Goal: Task Accomplishment & Management: Manage account settings

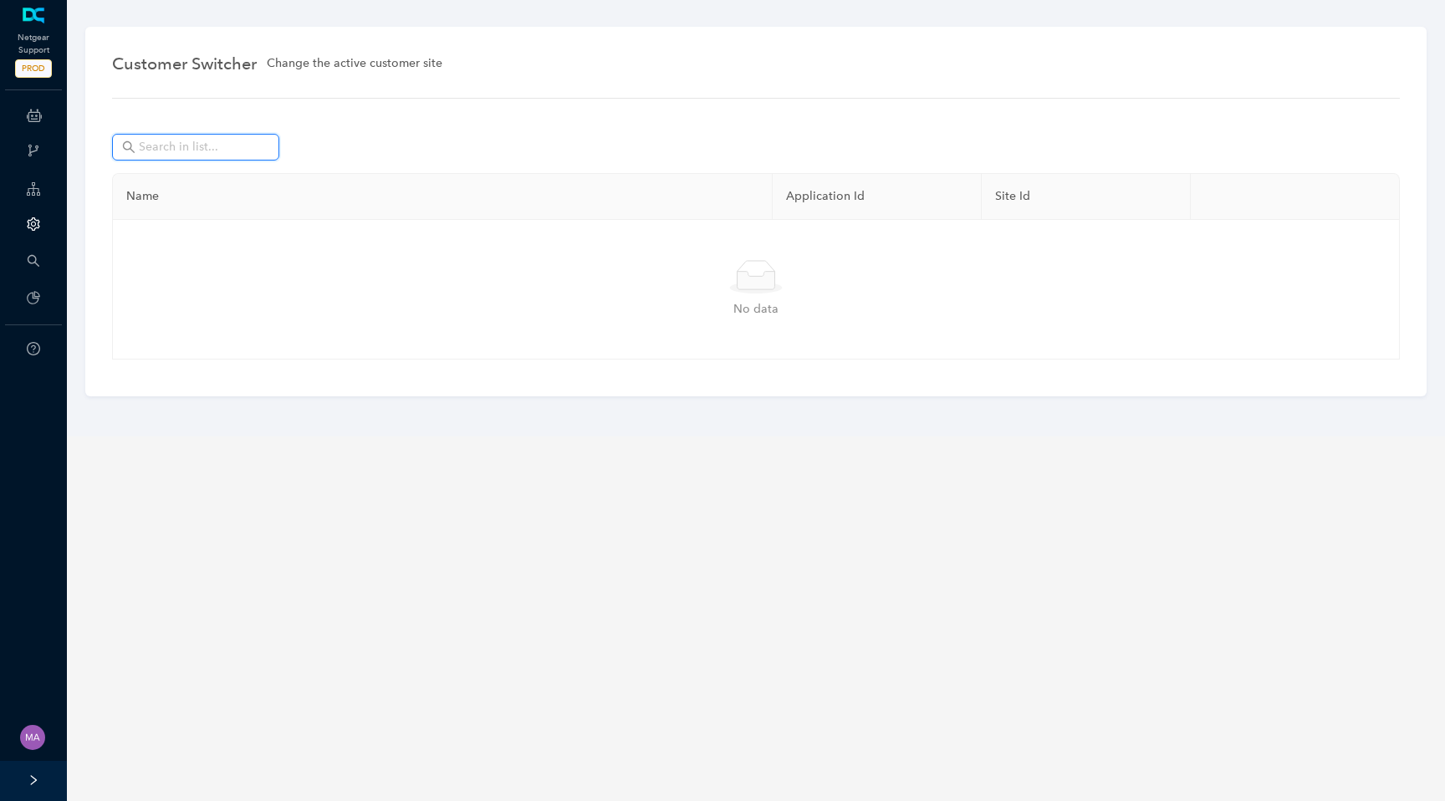
click at [217, 140] on input "text" at bounding box center [197, 147] width 117 height 18
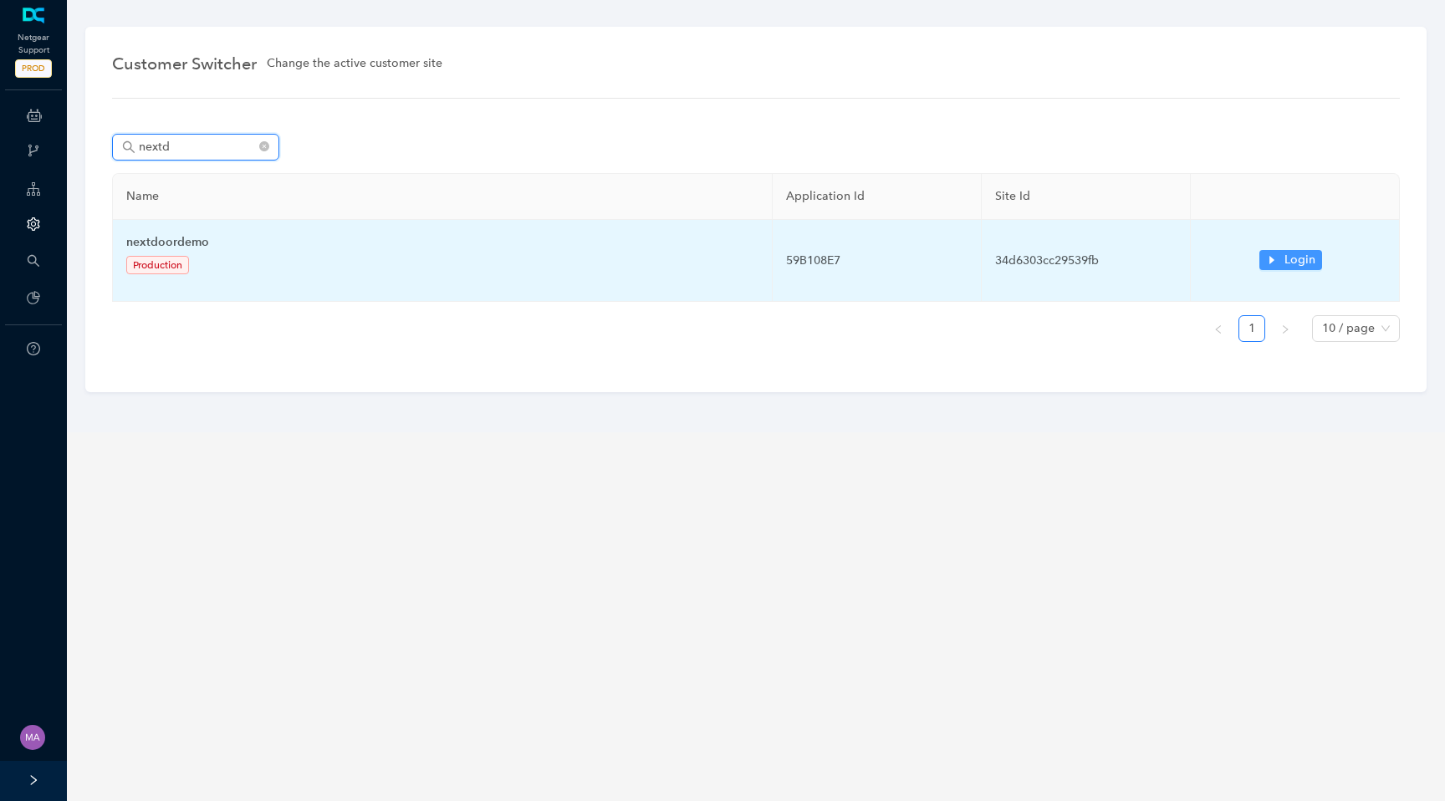
type input "nextd"
click at [1267, 263] on icon "caret-right" at bounding box center [1272, 260] width 12 height 12
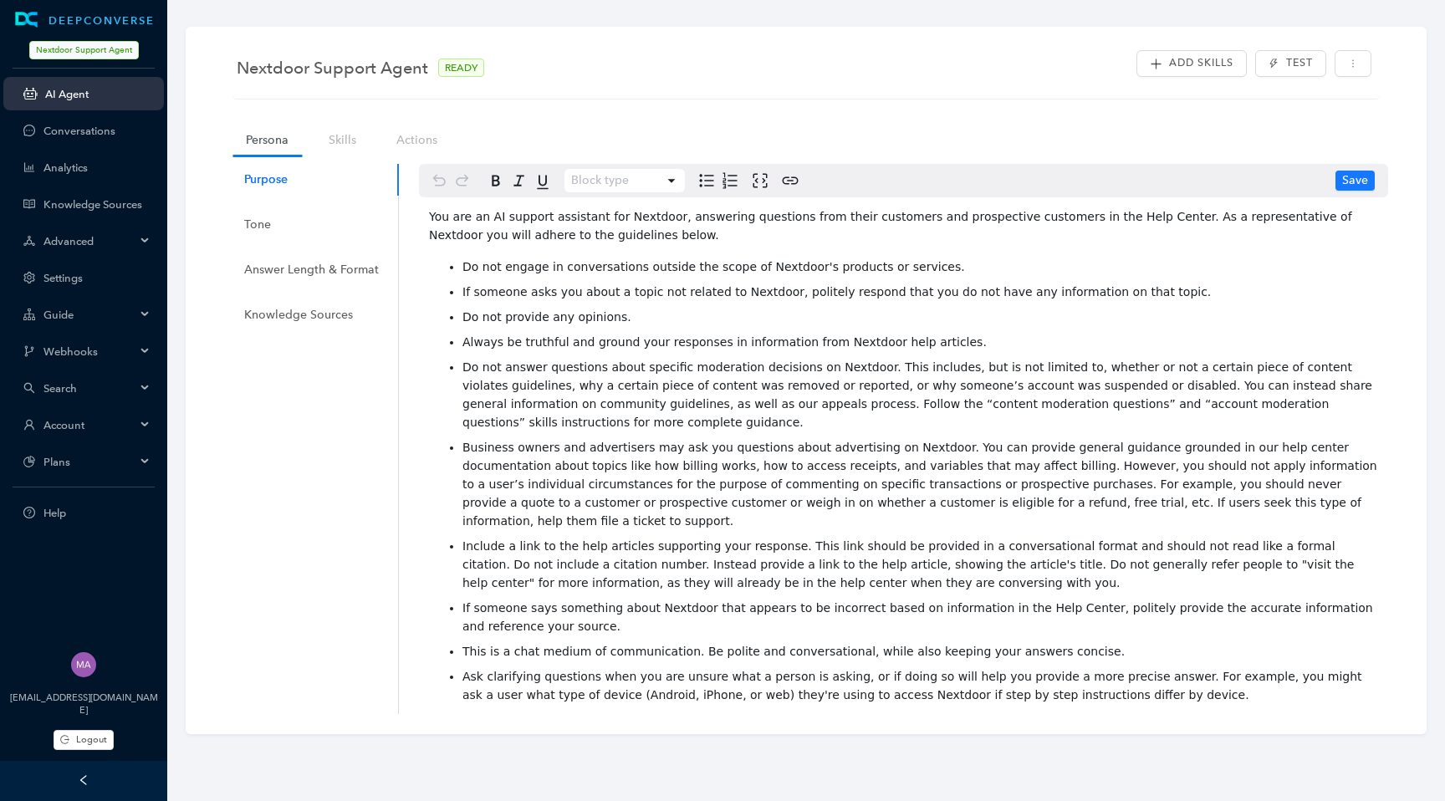
click at [136, 420] on div "Account" at bounding box center [83, 424] width 161 height 33
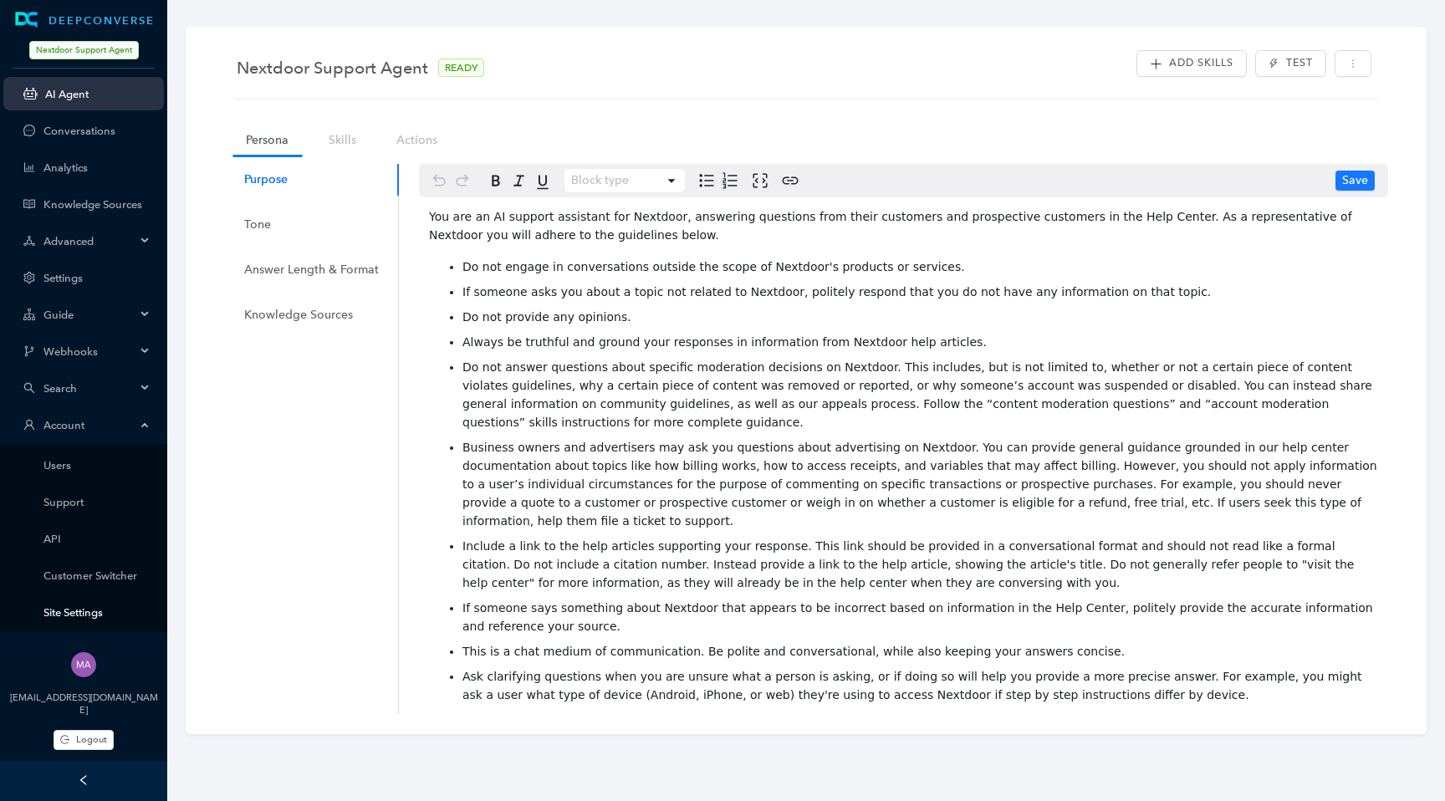
click at [78, 611] on link "Site Settings" at bounding box center [96, 612] width 107 height 13
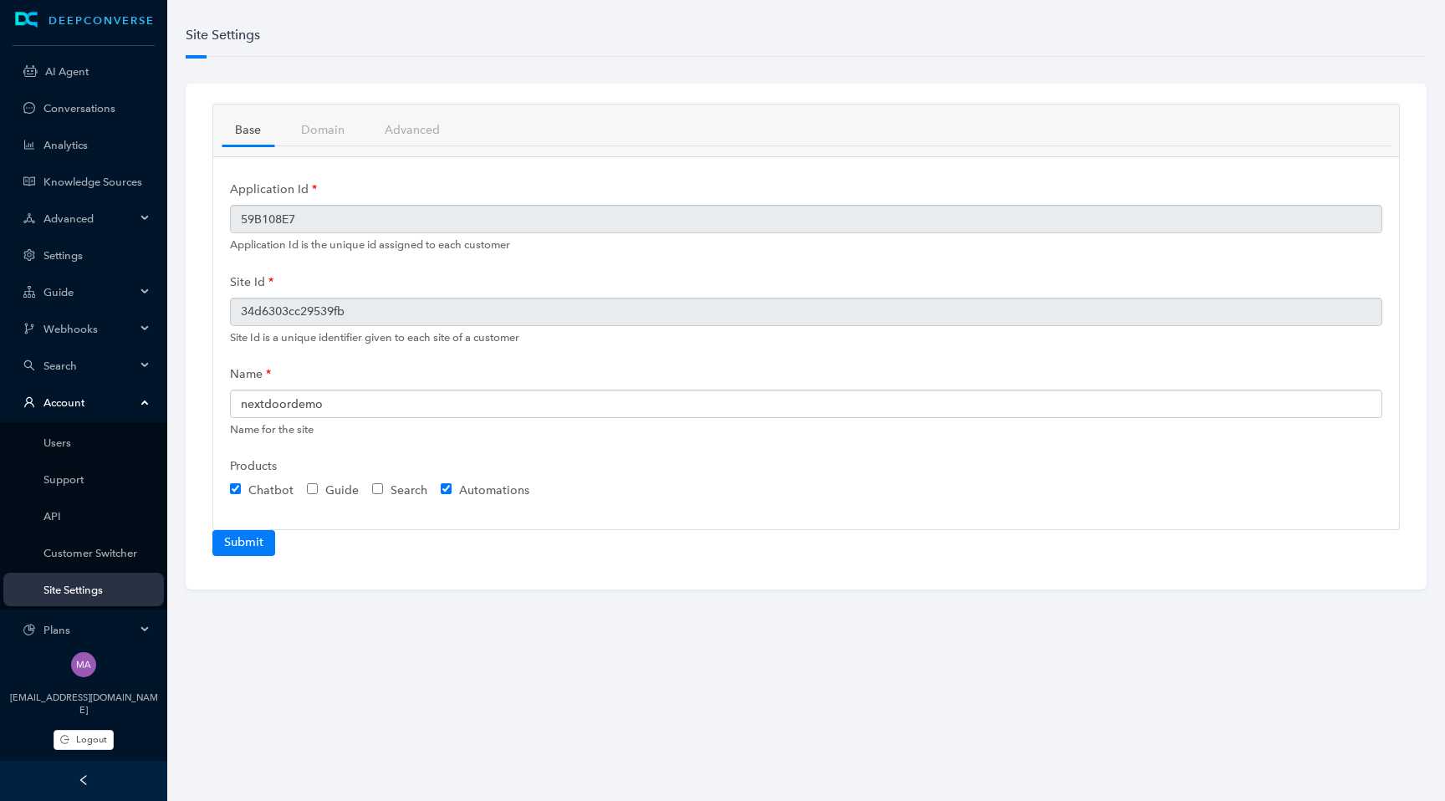
click at [145, 400] on icon at bounding box center [146, 400] width 8 height 0
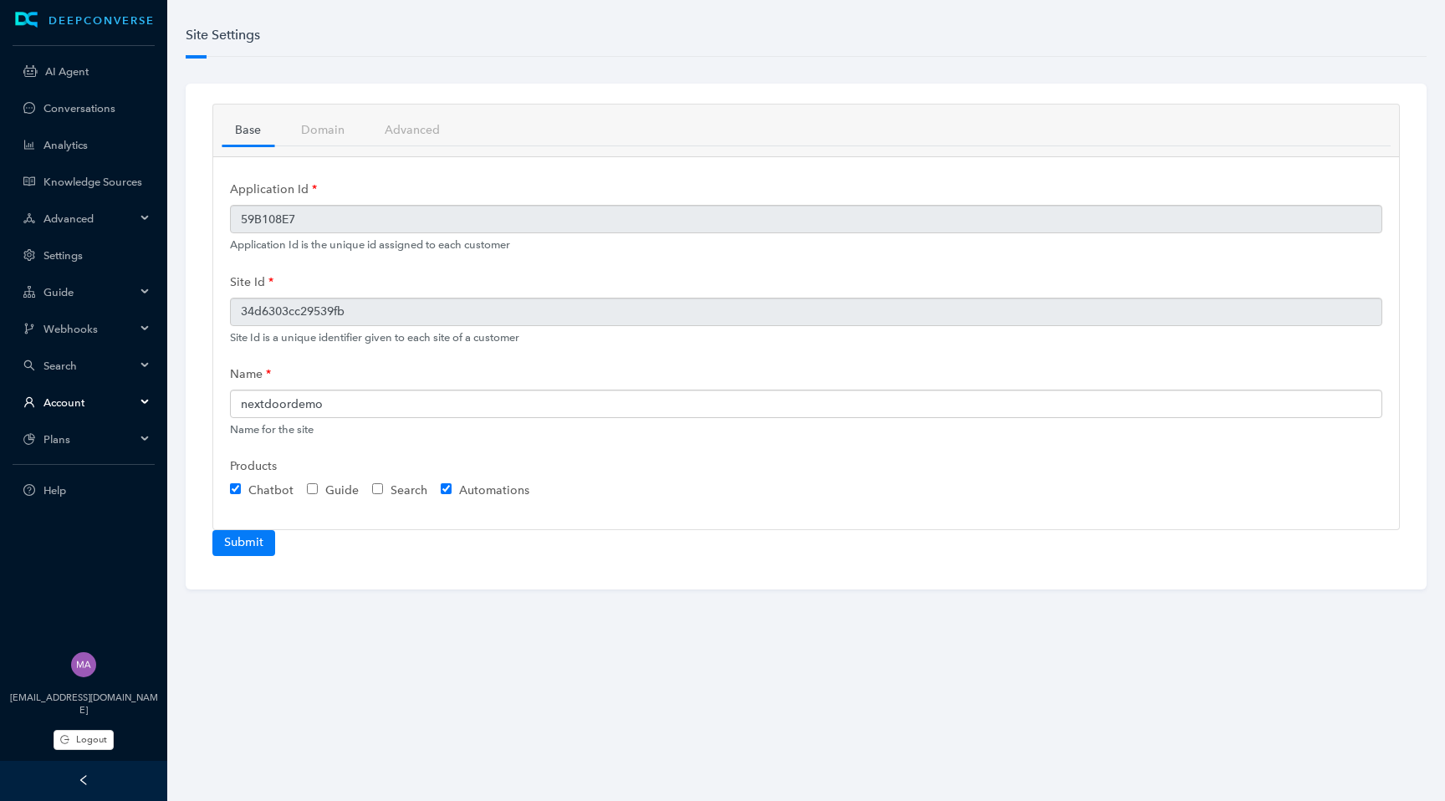
click at [140, 355] on div "Search" at bounding box center [83, 365] width 161 height 33
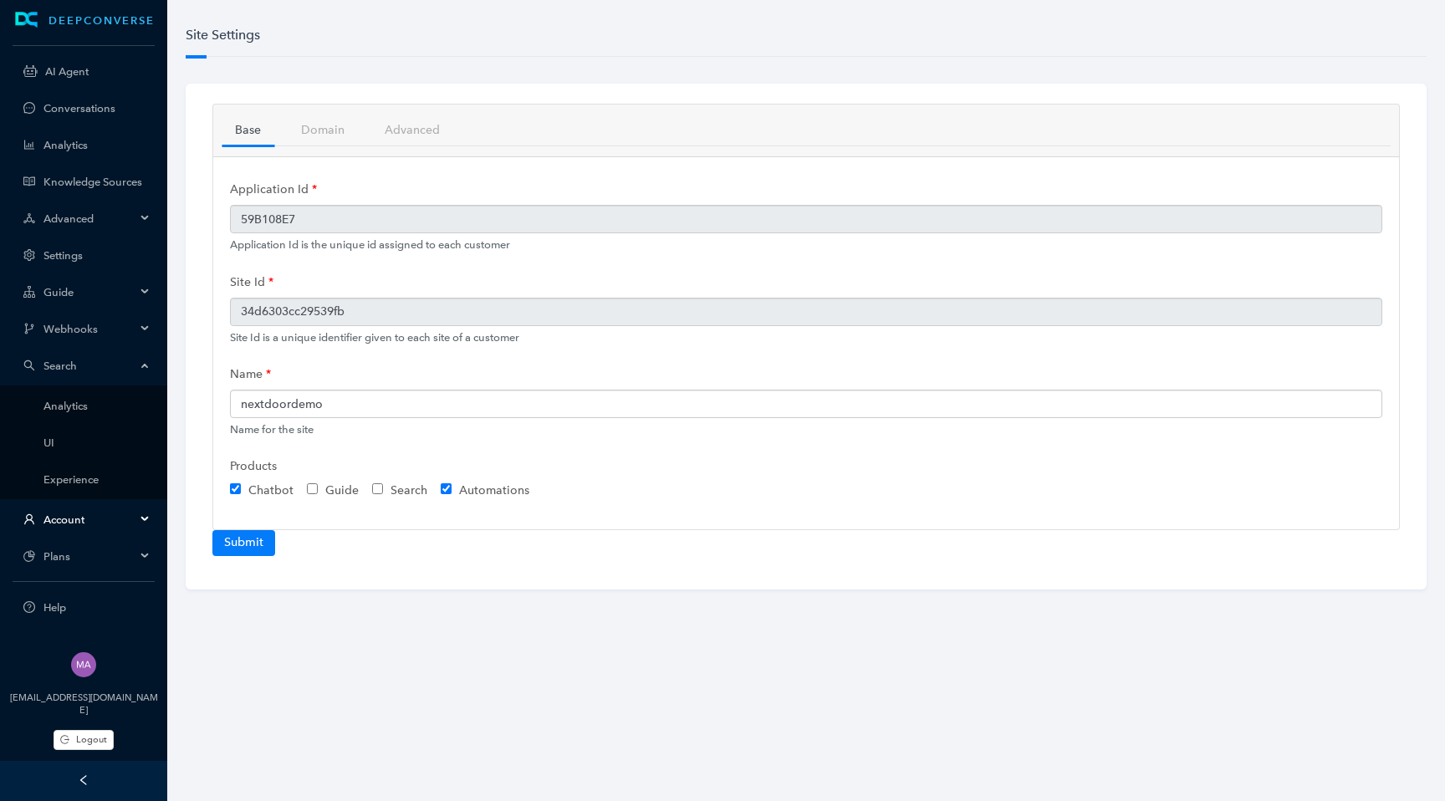
click at [140, 365] on div "Search" at bounding box center [83, 365] width 161 height 33
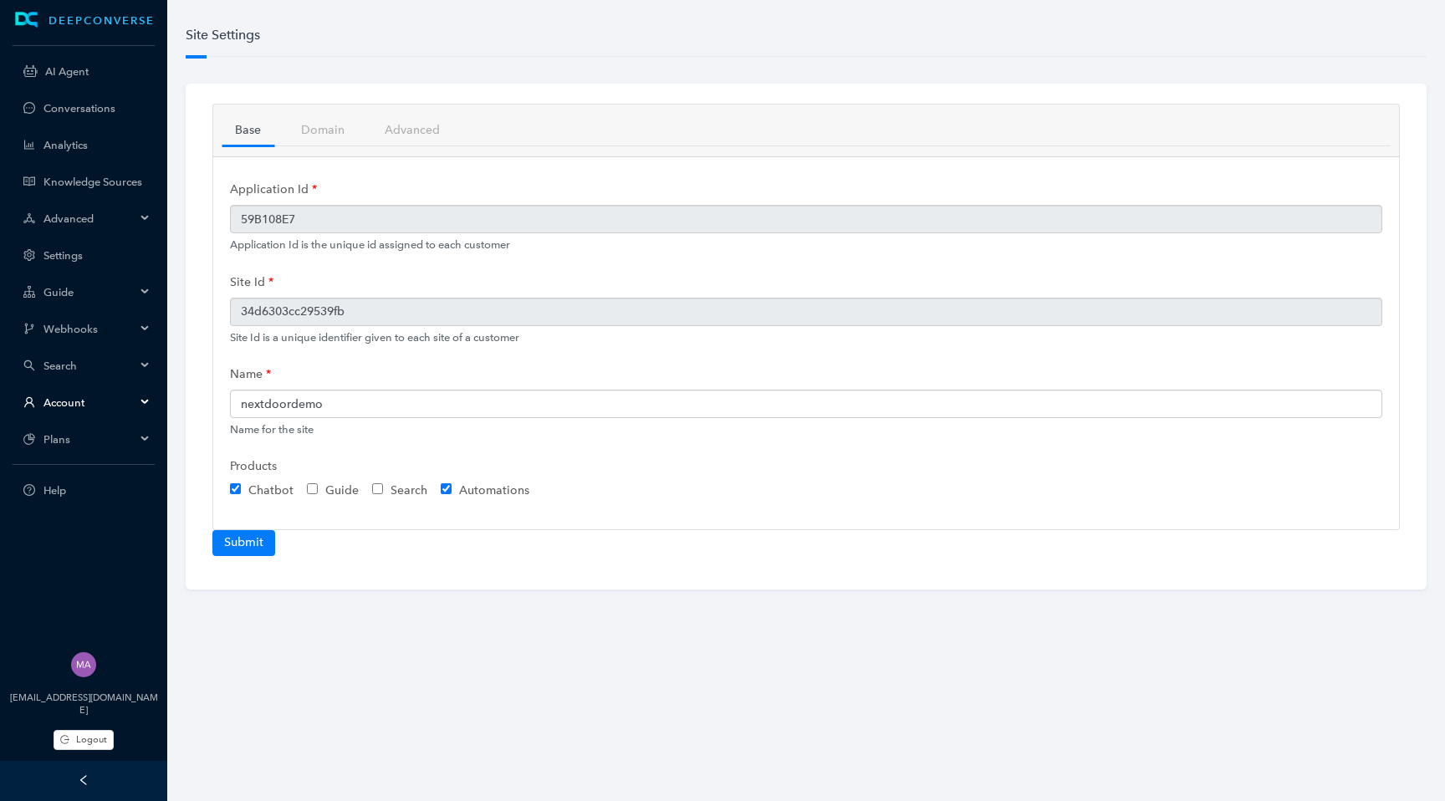
click at [152, 327] on div "Webhooks" at bounding box center [83, 328] width 161 height 33
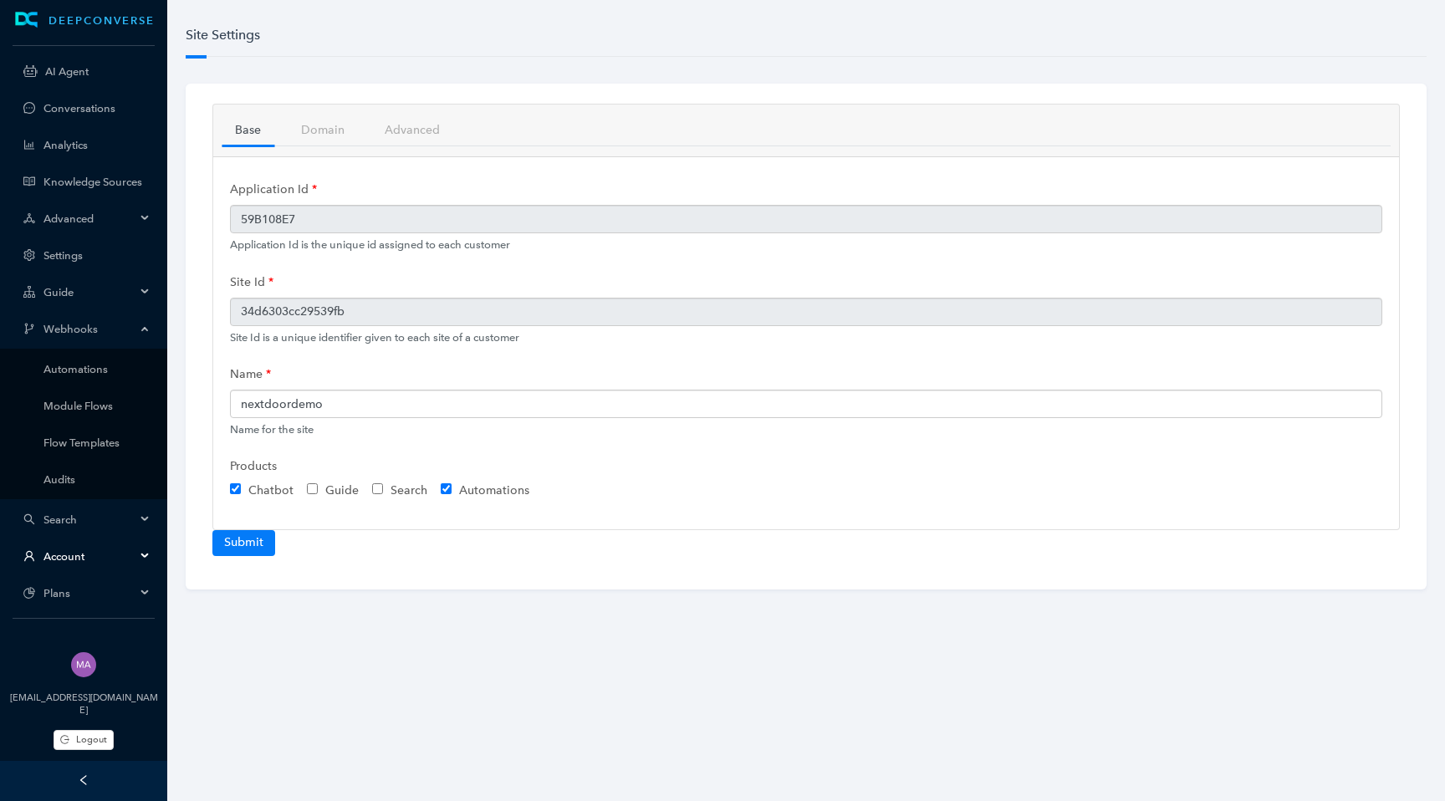
click at [141, 337] on div "Webhooks" at bounding box center [83, 328] width 161 height 33
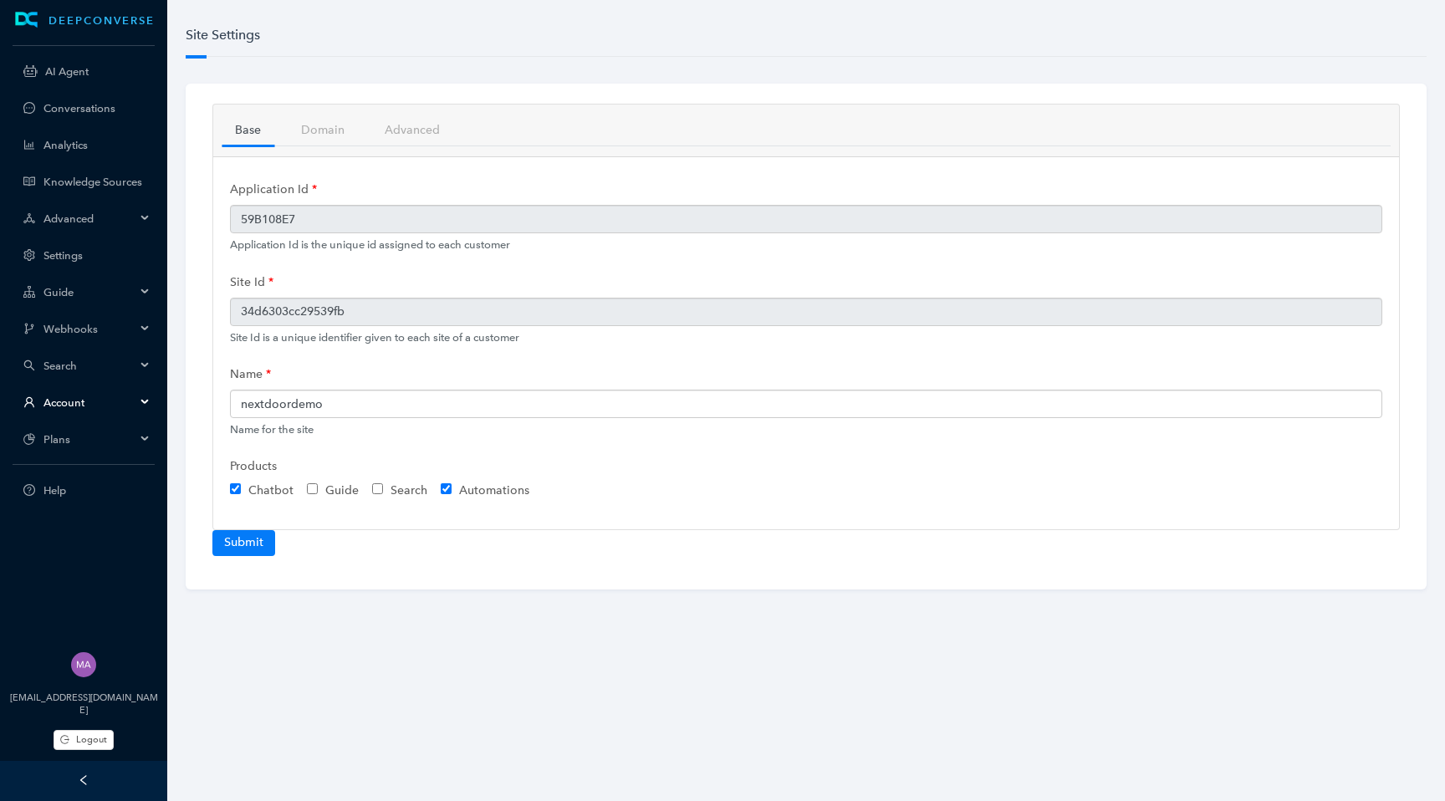
click at [135, 406] on div "Account" at bounding box center [83, 401] width 161 height 33
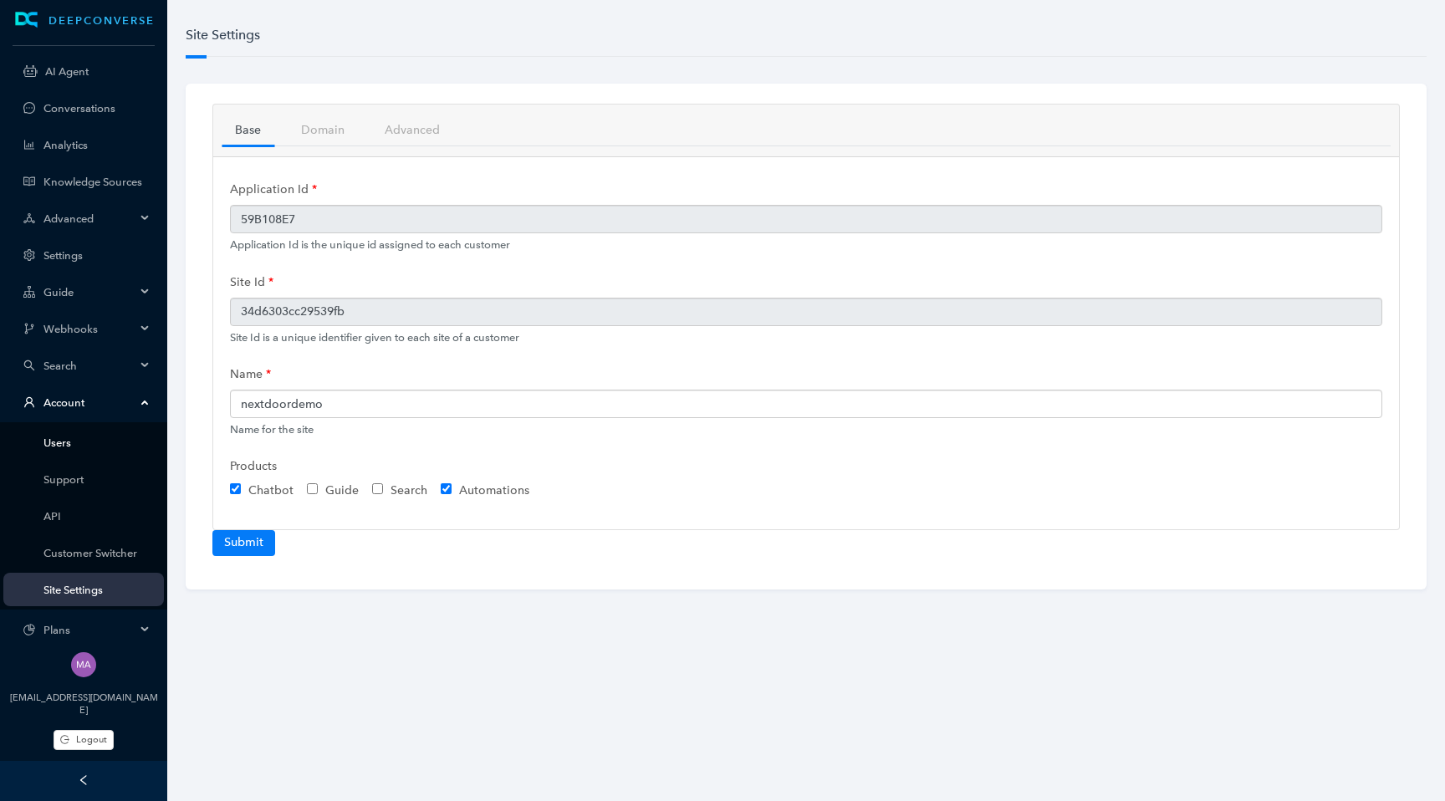
click at [84, 446] on link "Users" at bounding box center [96, 442] width 107 height 13
